Goal: Task Accomplishment & Management: Use online tool/utility

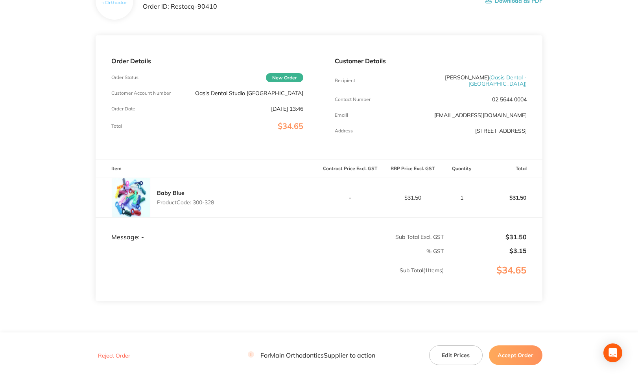
scroll to position [97, 0]
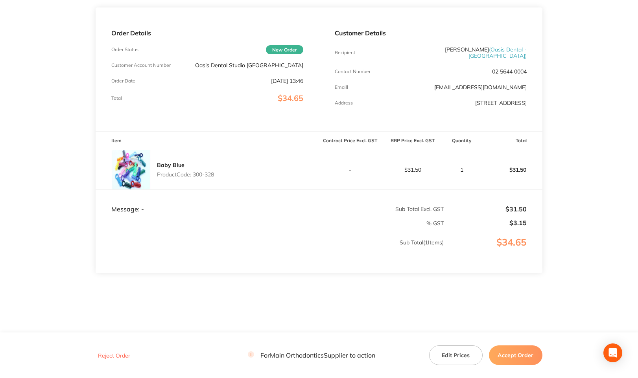
click at [453, 357] on button "Edit Prices" at bounding box center [455, 356] width 53 height 20
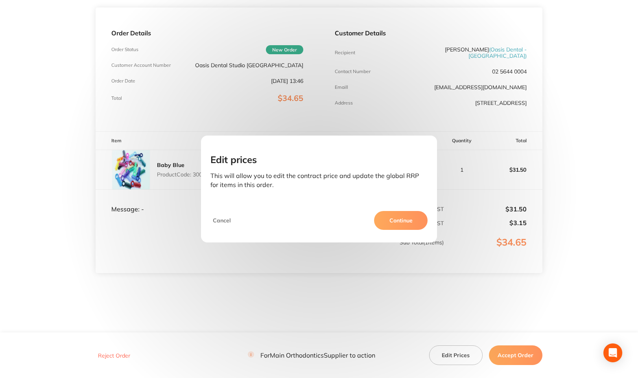
click at [402, 219] on button "Continue" at bounding box center [400, 220] width 53 height 19
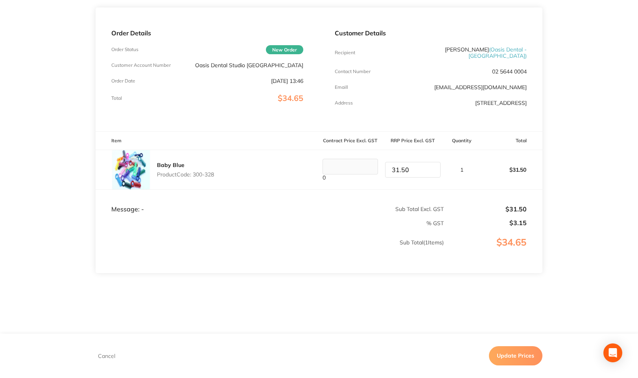
scroll to position [95, 0]
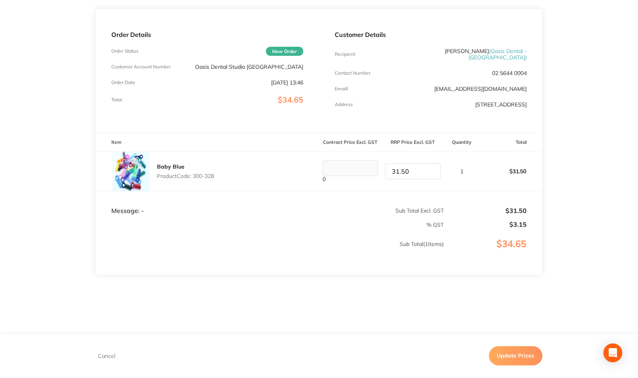
drag, startPoint x: 414, startPoint y: 168, endPoint x: 383, endPoint y: 168, distance: 31.5
click at [383, 168] on div "31.50" at bounding box center [413, 172] width 62 height 16
type input "39.00"
click at [520, 359] on button "Update Prices" at bounding box center [515, 356] width 53 height 19
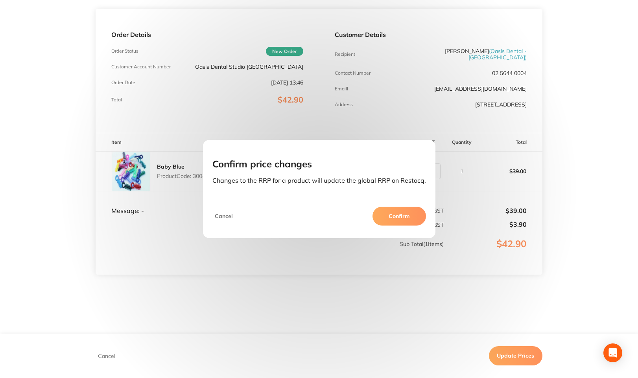
click at [392, 218] on button "Confirm" at bounding box center [398, 216] width 53 height 19
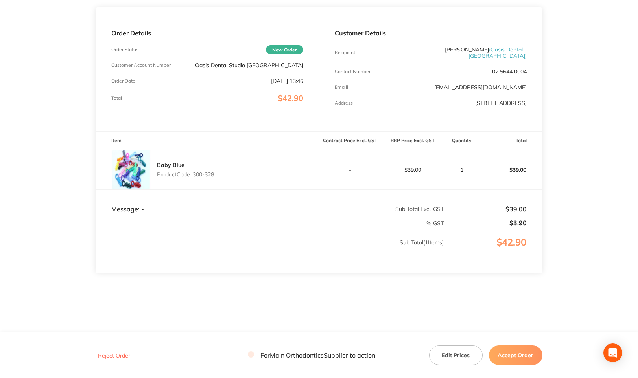
scroll to position [0, 0]
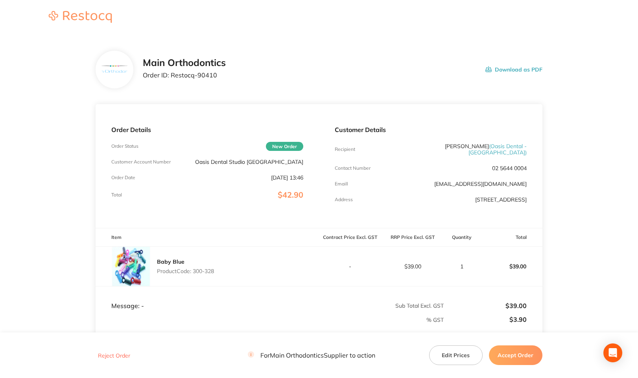
click at [522, 352] on button "Accept Order" at bounding box center [515, 356] width 53 height 20
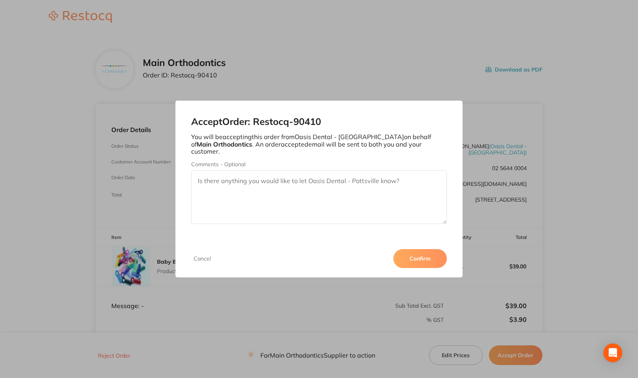
click at [366, 183] on textarea "Comments - Optional" at bounding box center [319, 197] width 256 height 53
type textarea "Price excludes shipping"
click at [421, 258] on button "Confirm" at bounding box center [419, 258] width 53 height 19
